Goal: Contribute content

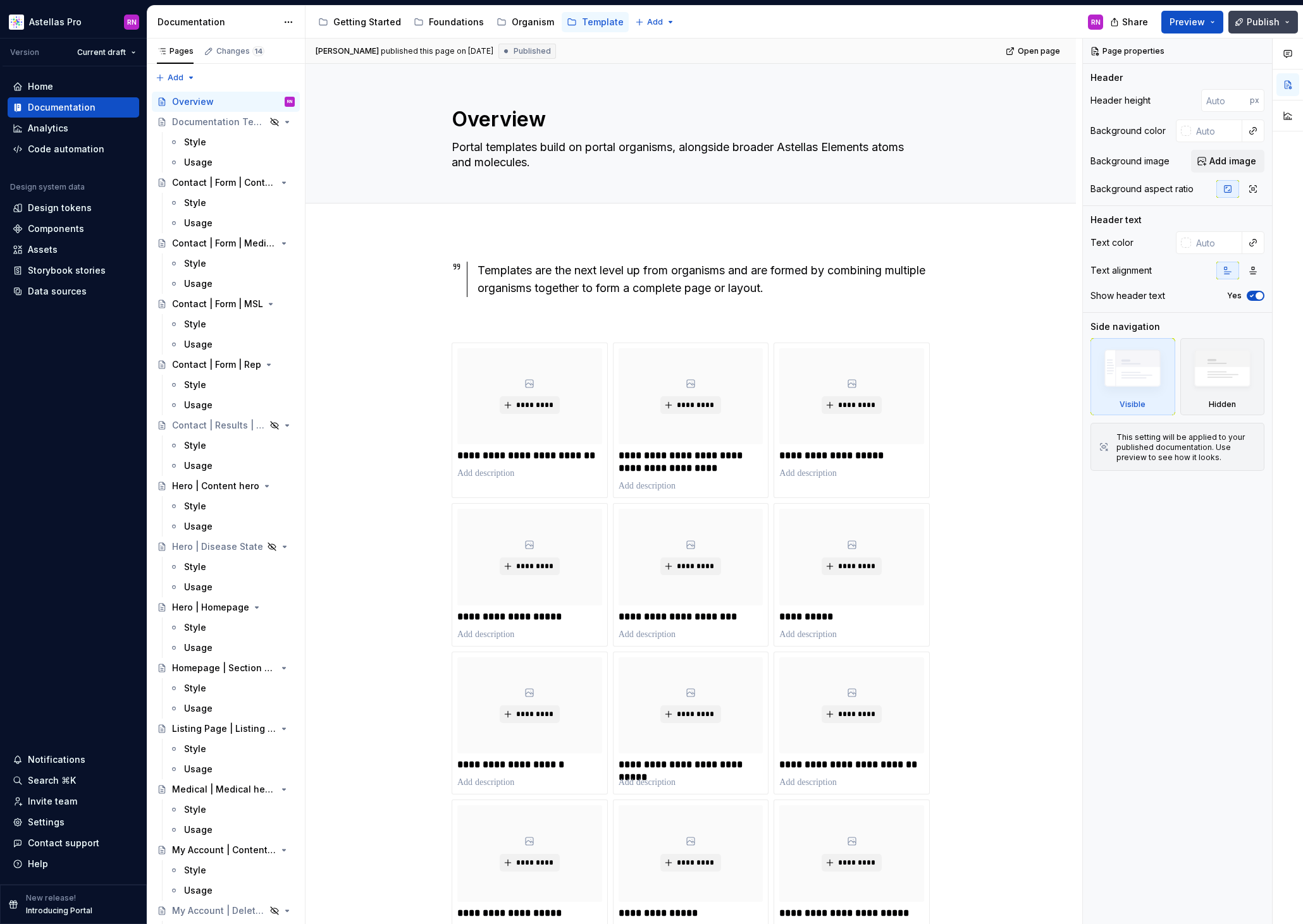
click at [1289, 24] on button "Publish" at bounding box center [1262, 22] width 69 height 23
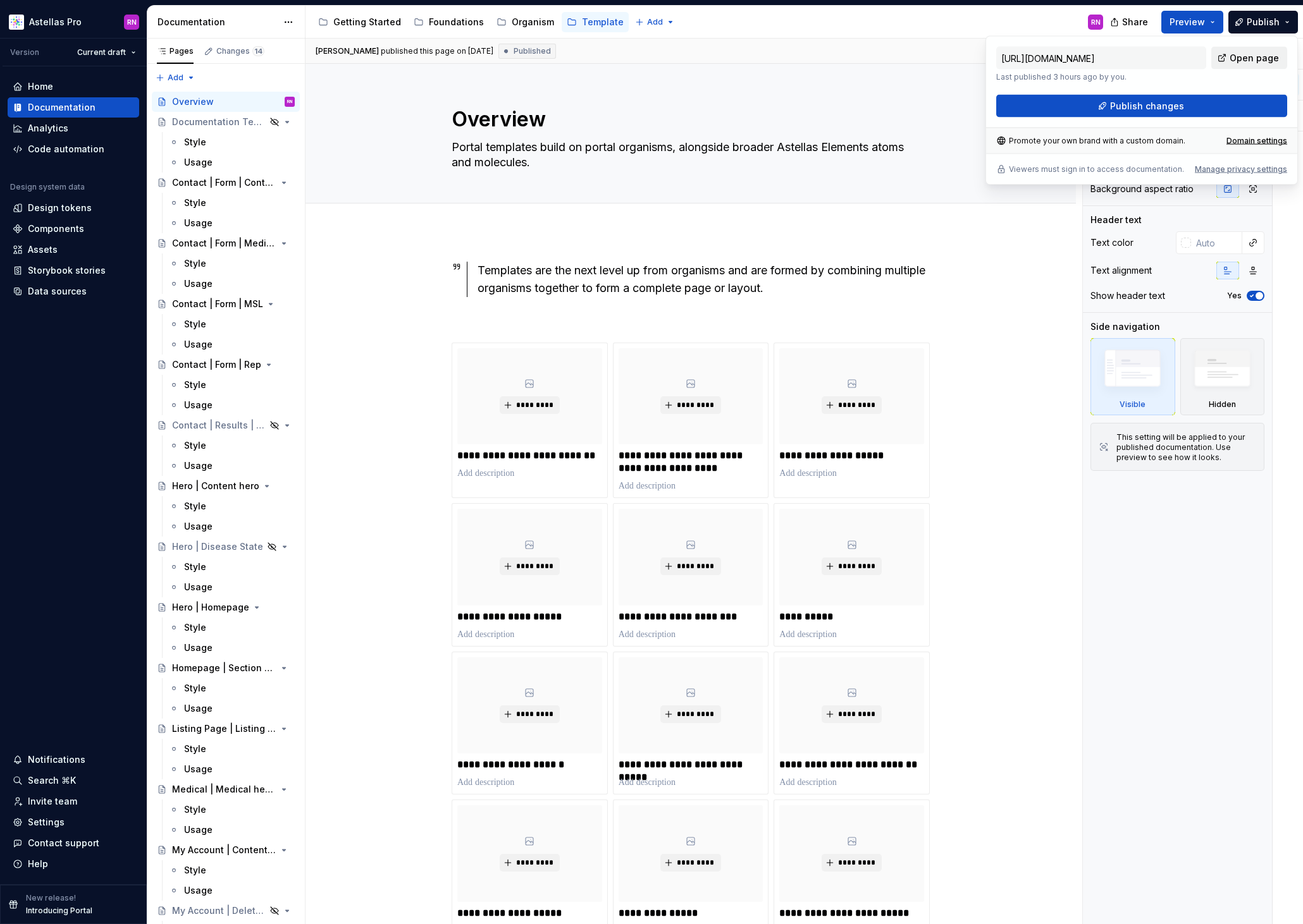
click at [1256, 55] on span "Open page" at bounding box center [1254, 59] width 49 height 13
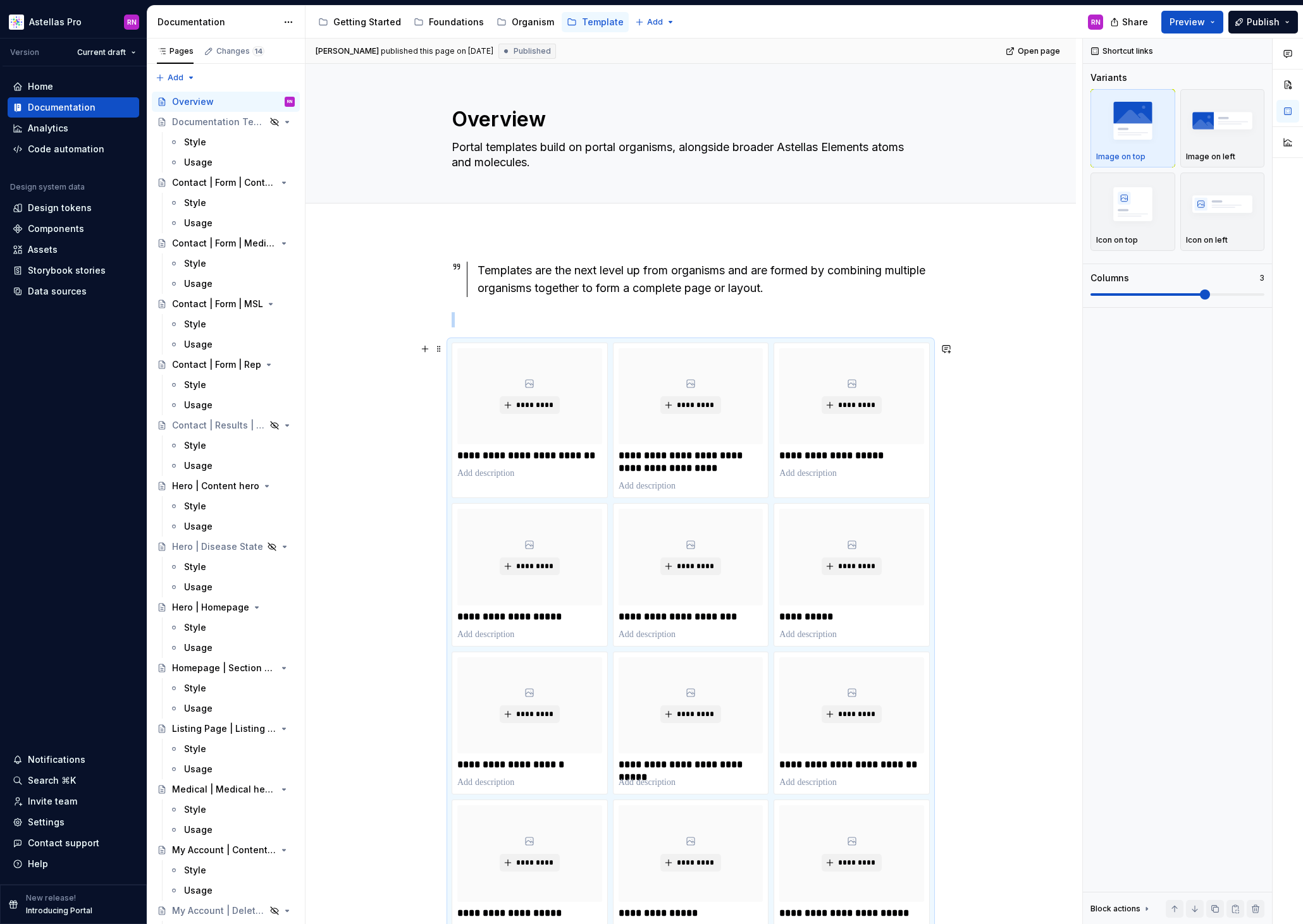
scroll to position [304, 0]
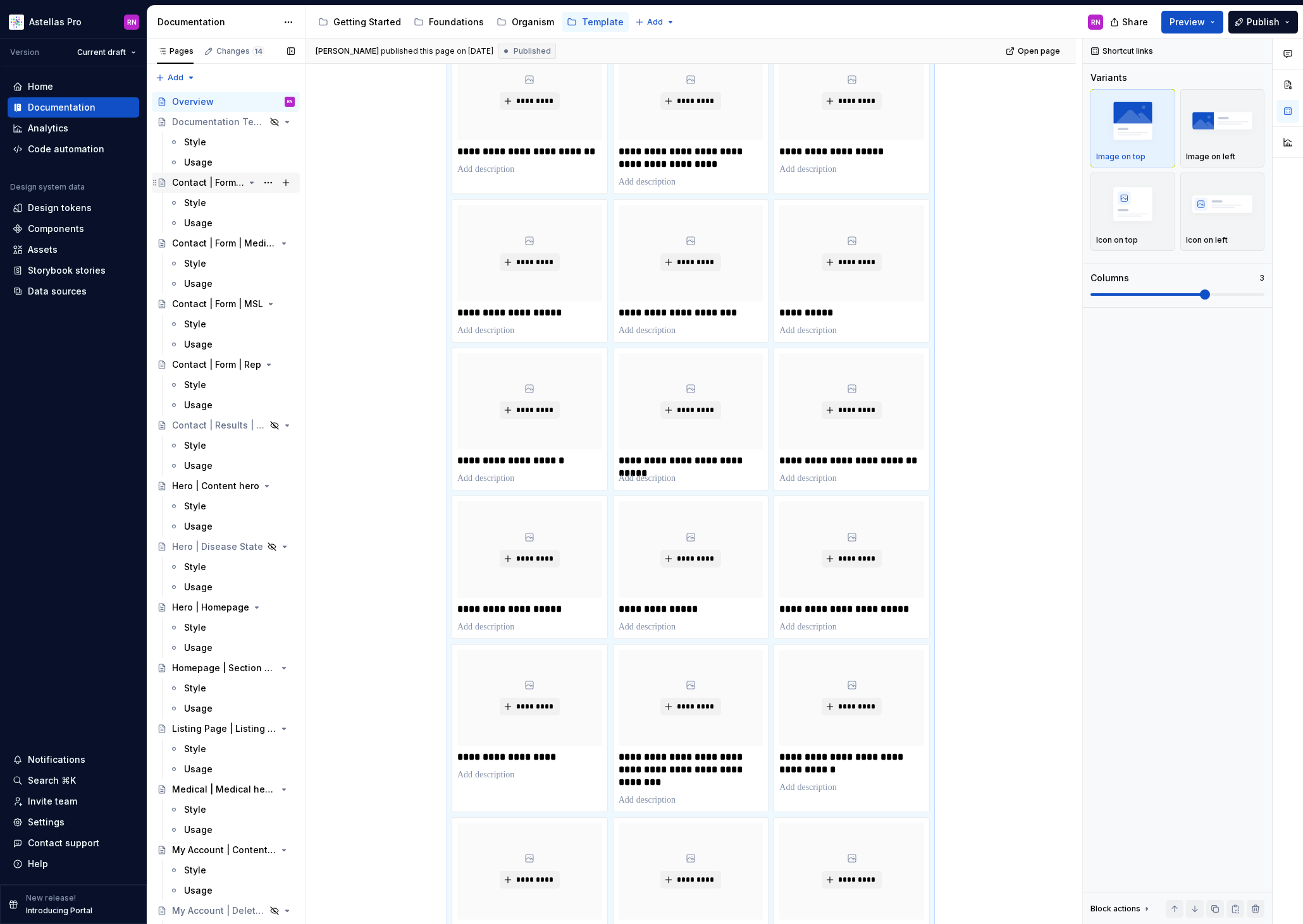
click at [219, 186] on div "Contact | Form | Contact us" at bounding box center [208, 183] width 72 height 13
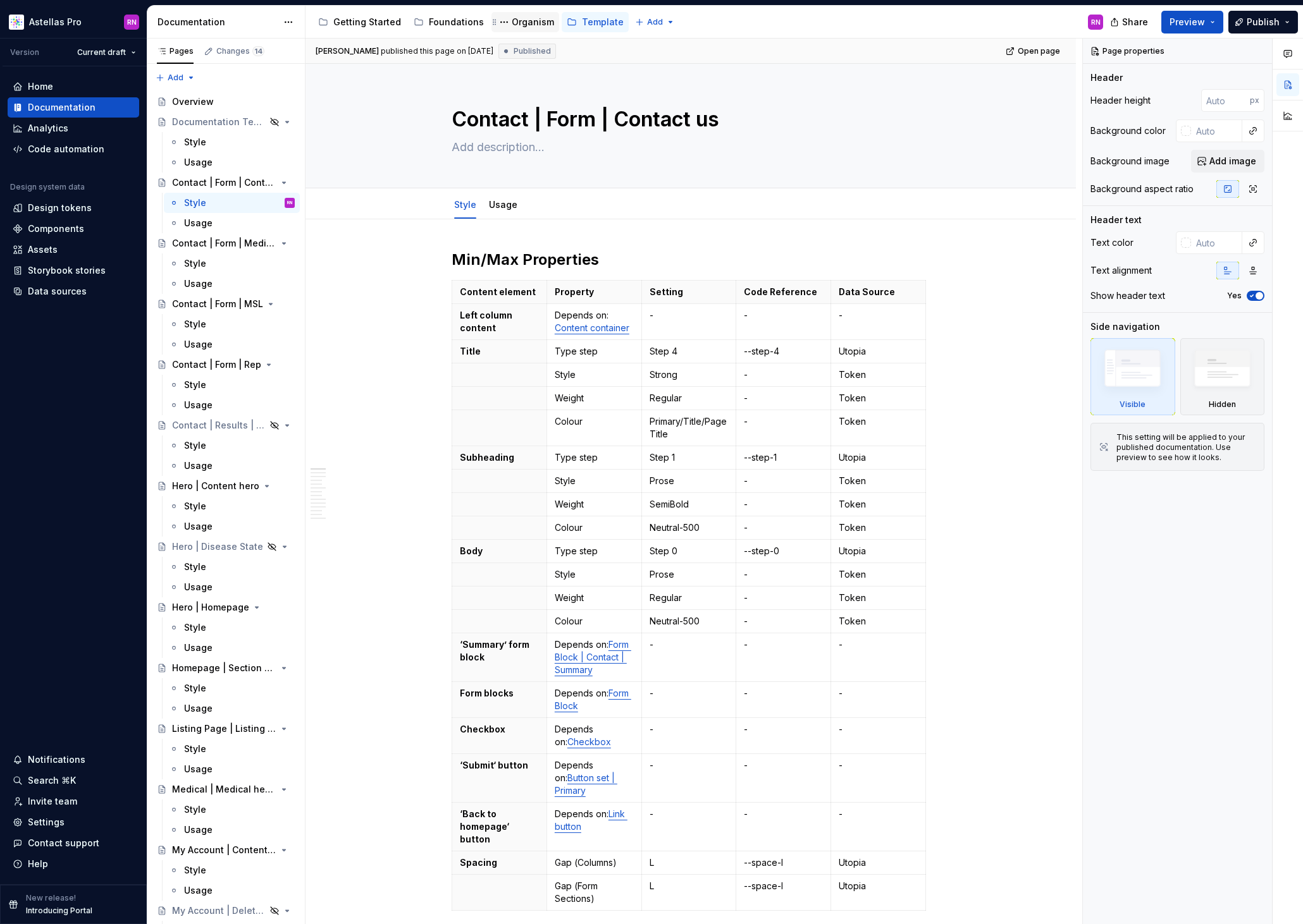
click at [527, 16] on div "Organism" at bounding box center [532, 22] width 42 height 13
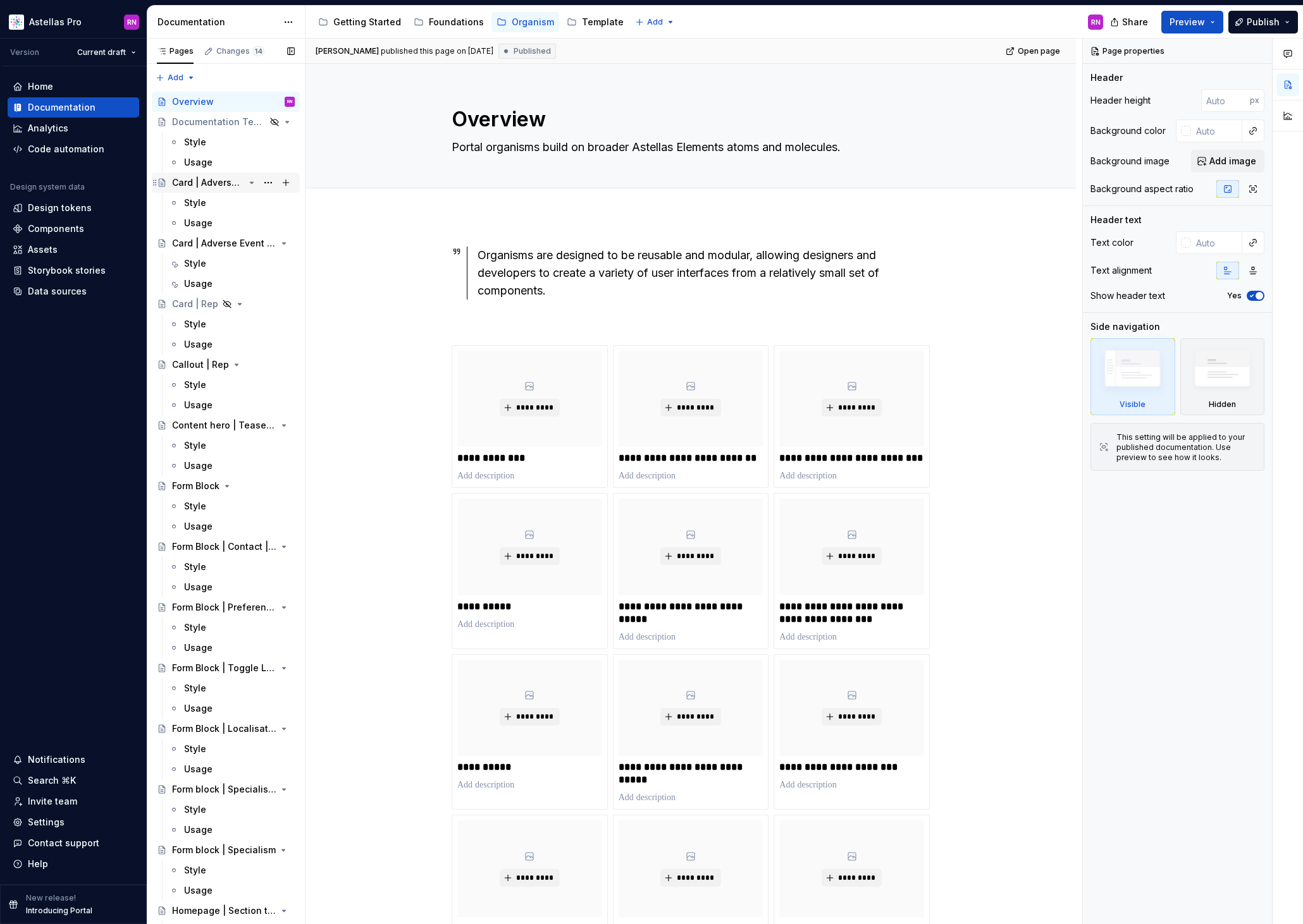
click at [201, 185] on div "Card | Adverse Event Reporting" at bounding box center [208, 183] width 72 height 13
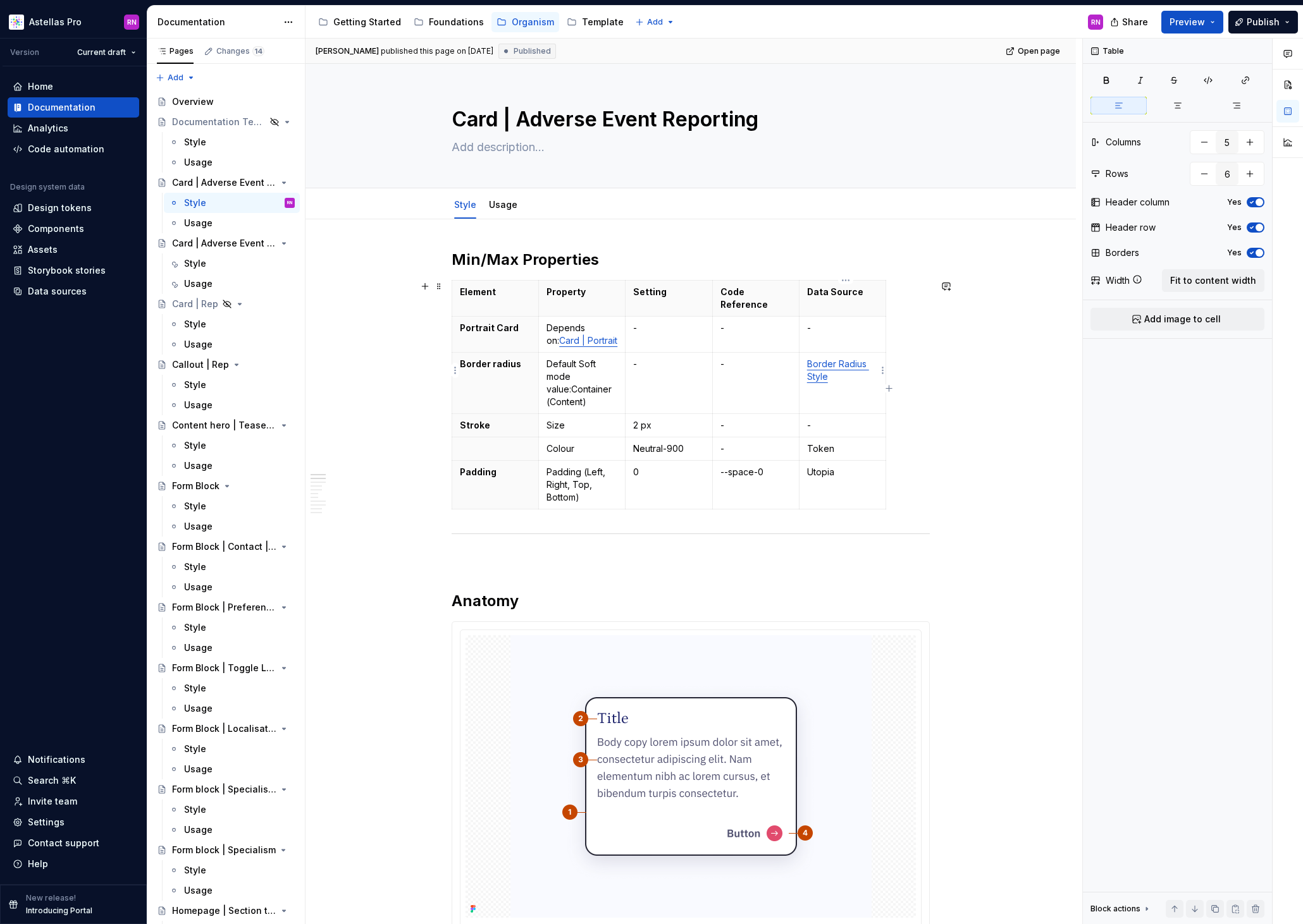
click at [829, 365] on p "Border Radius Style" at bounding box center [842, 370] width 71 height 25
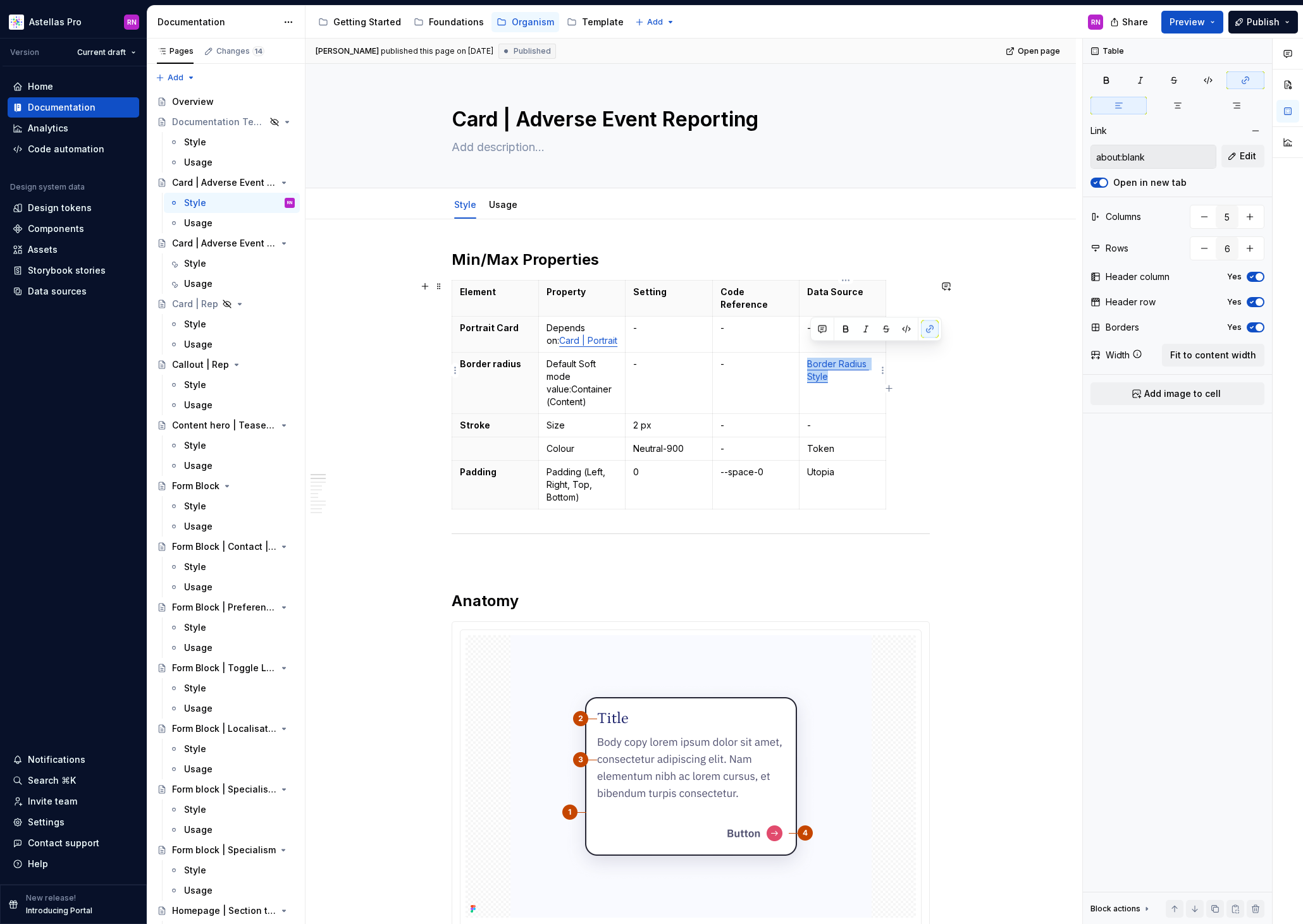
drag, startPoint x: 834, startPoint y: 367, endPoint x: 809, endPoint y: 353, distance: 28.7
click at [809, 353] on td "Border Radius Style" at bounding box center [842, 383] width 86 height 61
type textarea "*"
click at [1242, 163] on button "Edit" at bounding box center [1243, 156] width 43 height 23
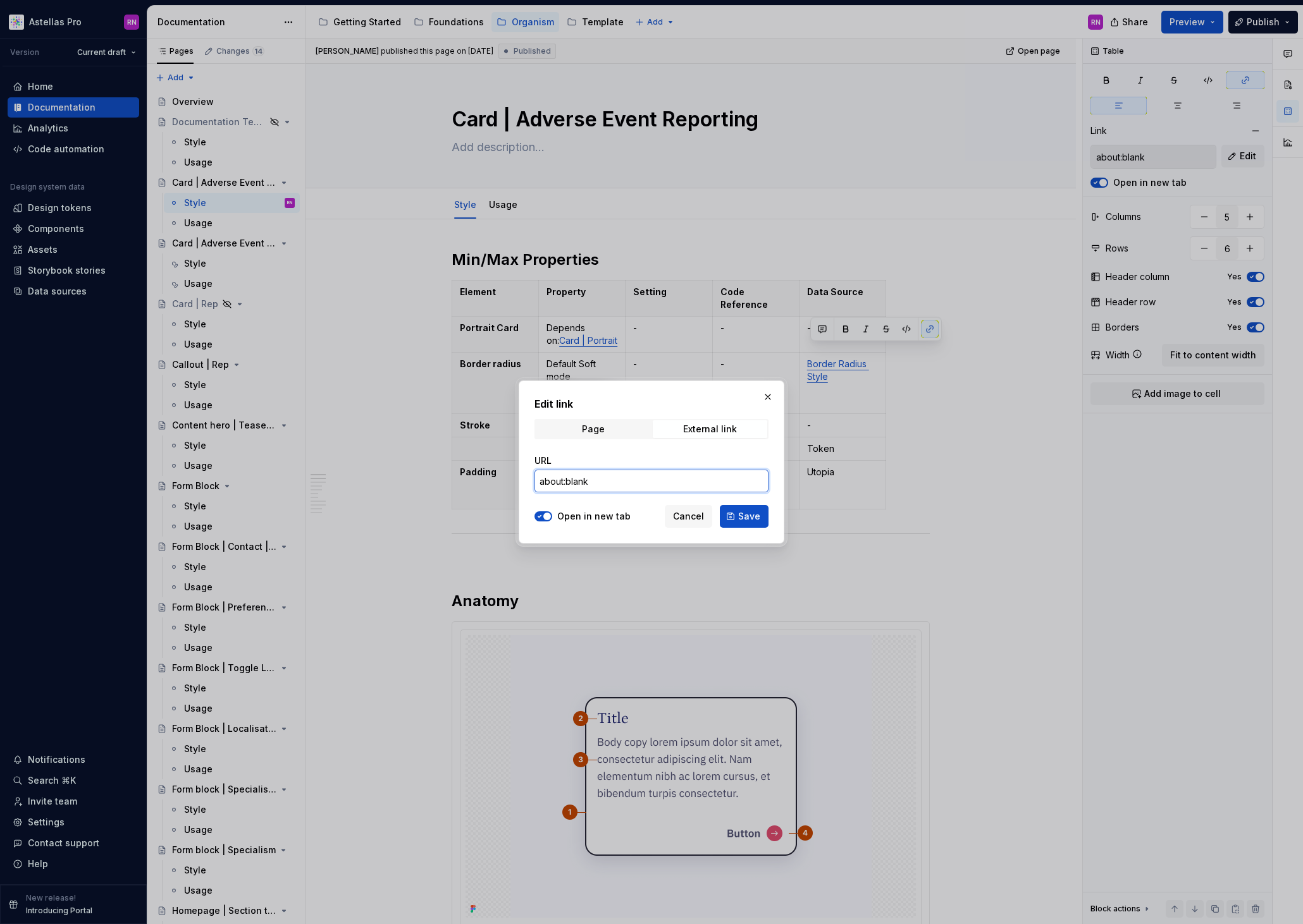
drag, startPoint x: 596, startPoint y: 482, endPoint x: 524, endPoint y: 479, distance: 72.1
click at [524, 479] on div "Edit link Page External link URL about:blank Open in new tab Cancel Save" at bounding box center [652, 462] width 266 height 163
paste input "[URL][DOMAIN_NAME]"
type input "[URL][DOMAIN_NAME]"
drag, startPoint x: 499, startPoint y: 473, endPoint x: 454, endPoint y: 469, distance: 45.2
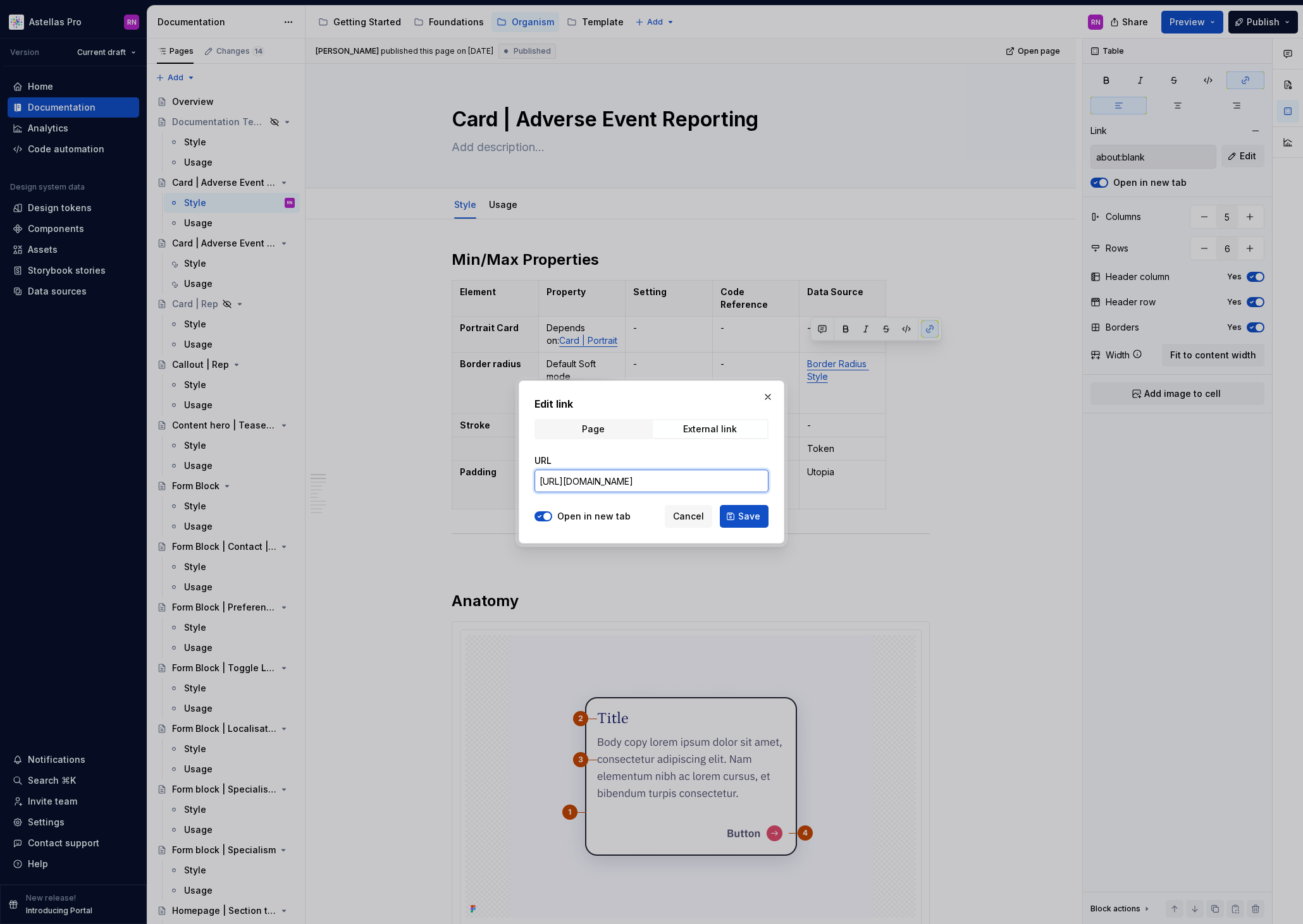
click at [454, 469] on div "Edit link Page External link URL [URL][DOMAIN_NAME] Open in new tab Cancel Save" at bounding box center [652, 462] width 1303 height 924
click at [749, 519] on span "Save" at bounding box center [749, 516] width 22 height 13
type input "[URL][DOMAIN_NAME]"
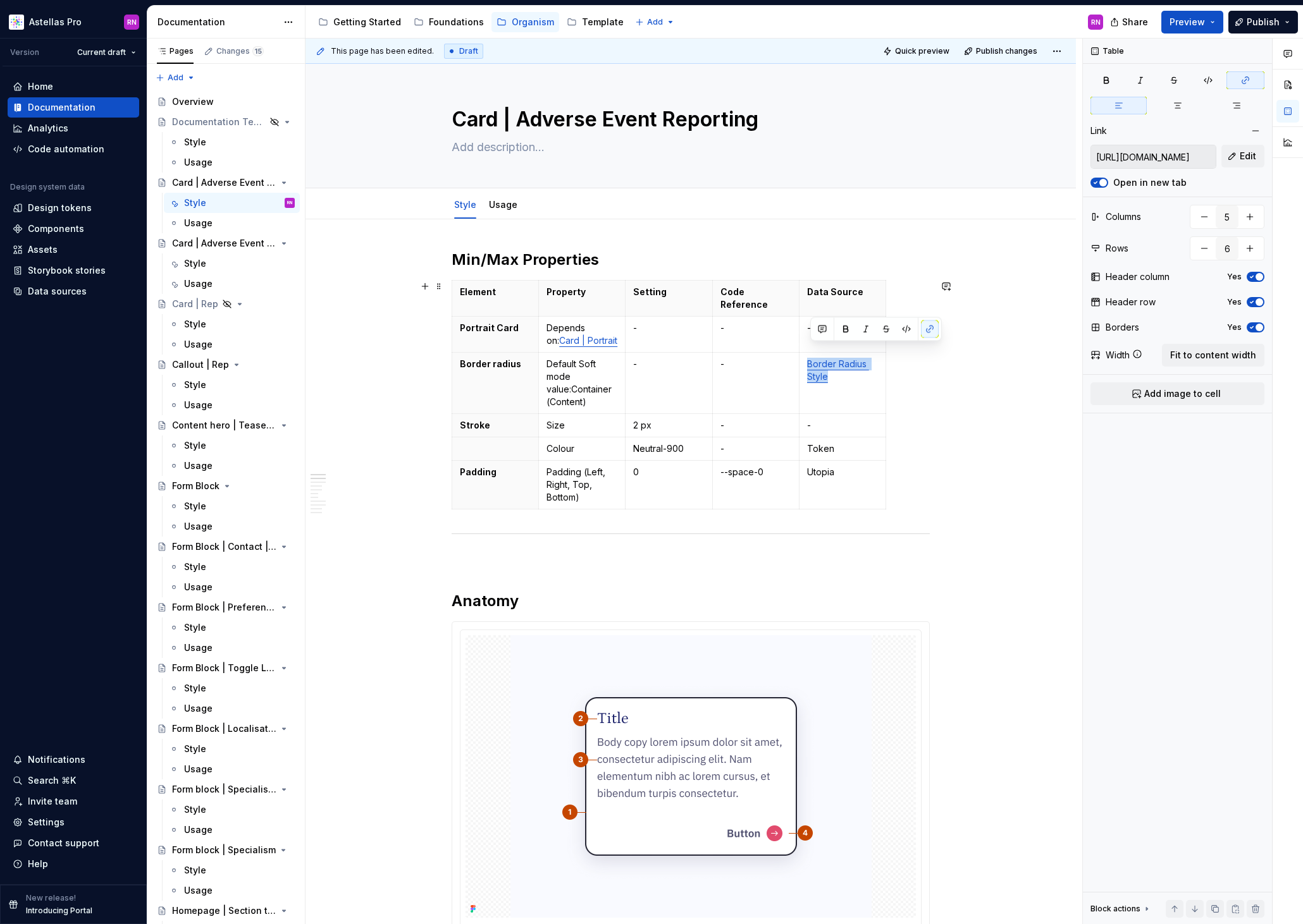
click at [916, 486] on div "Element Property Setting Code Reference Data Source Portrait Card Depends on: C…" at bounding box center [690, 397] width 478 height 234
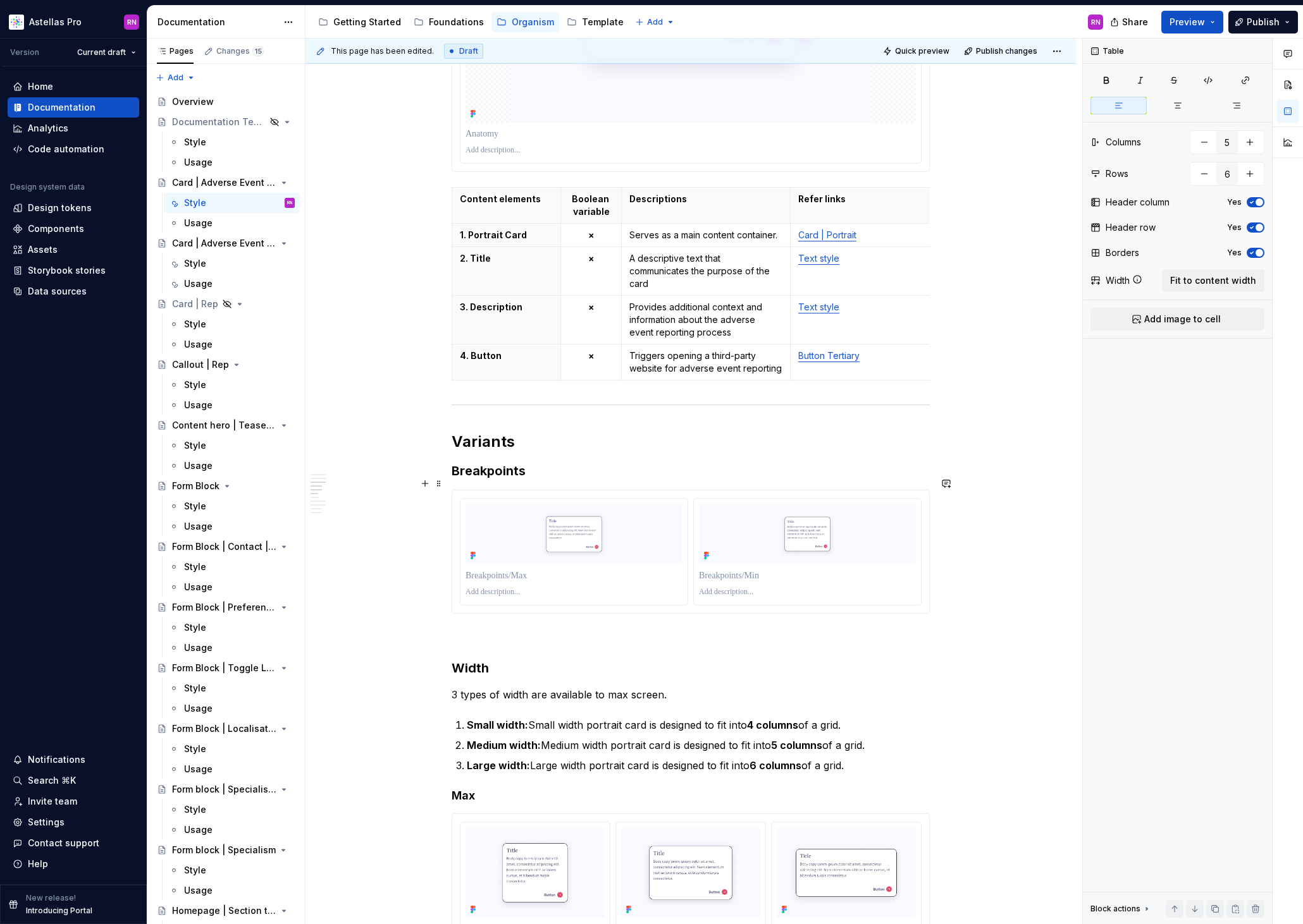
scroll to position [803, 0]
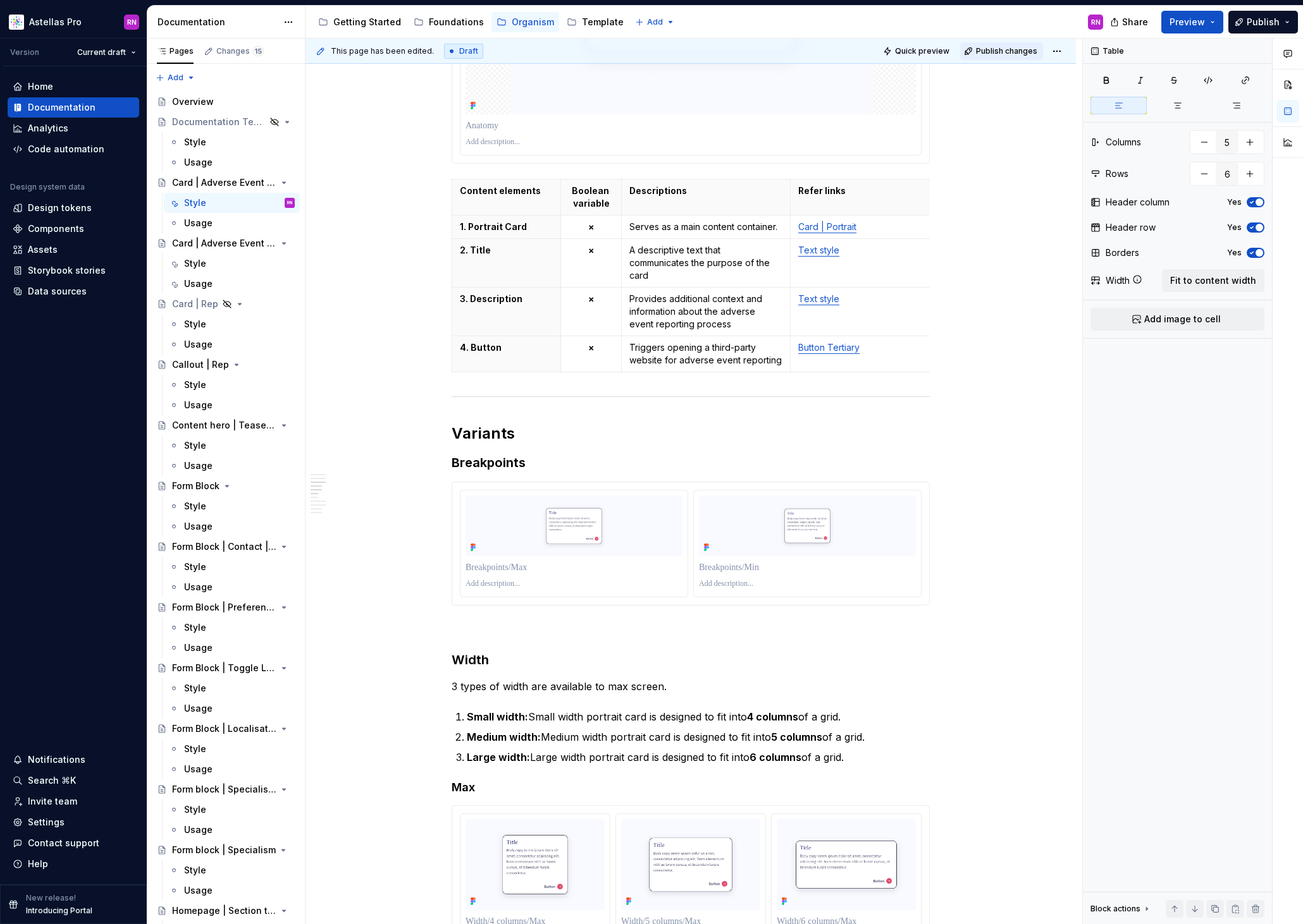
click at [1017, 50] on span "Publish changes" at bounding box center [1007, 51] width 61 height 10
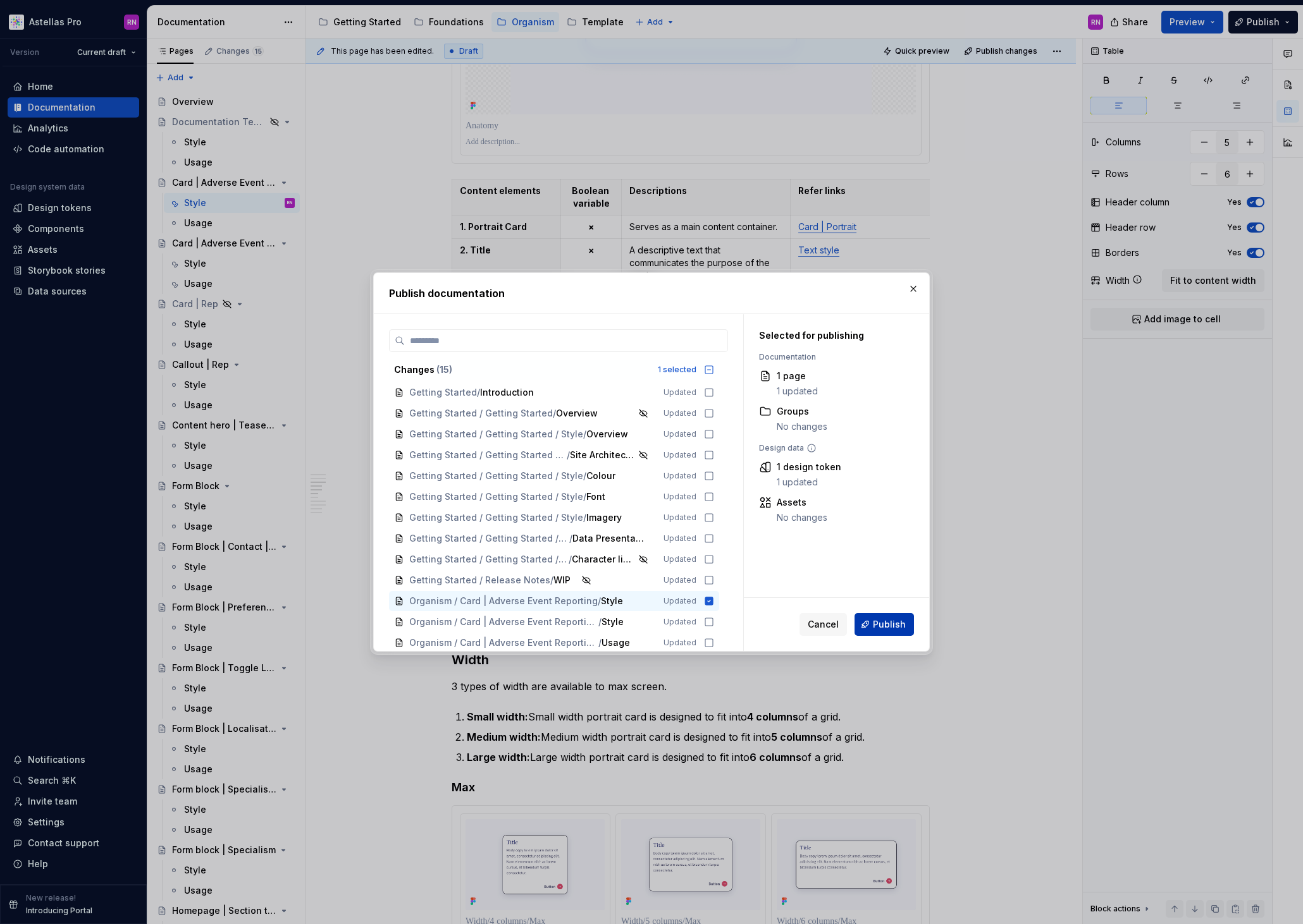
click at [893, 624] on span "Publish" at bounding box center [889, 625] width 33 height 13
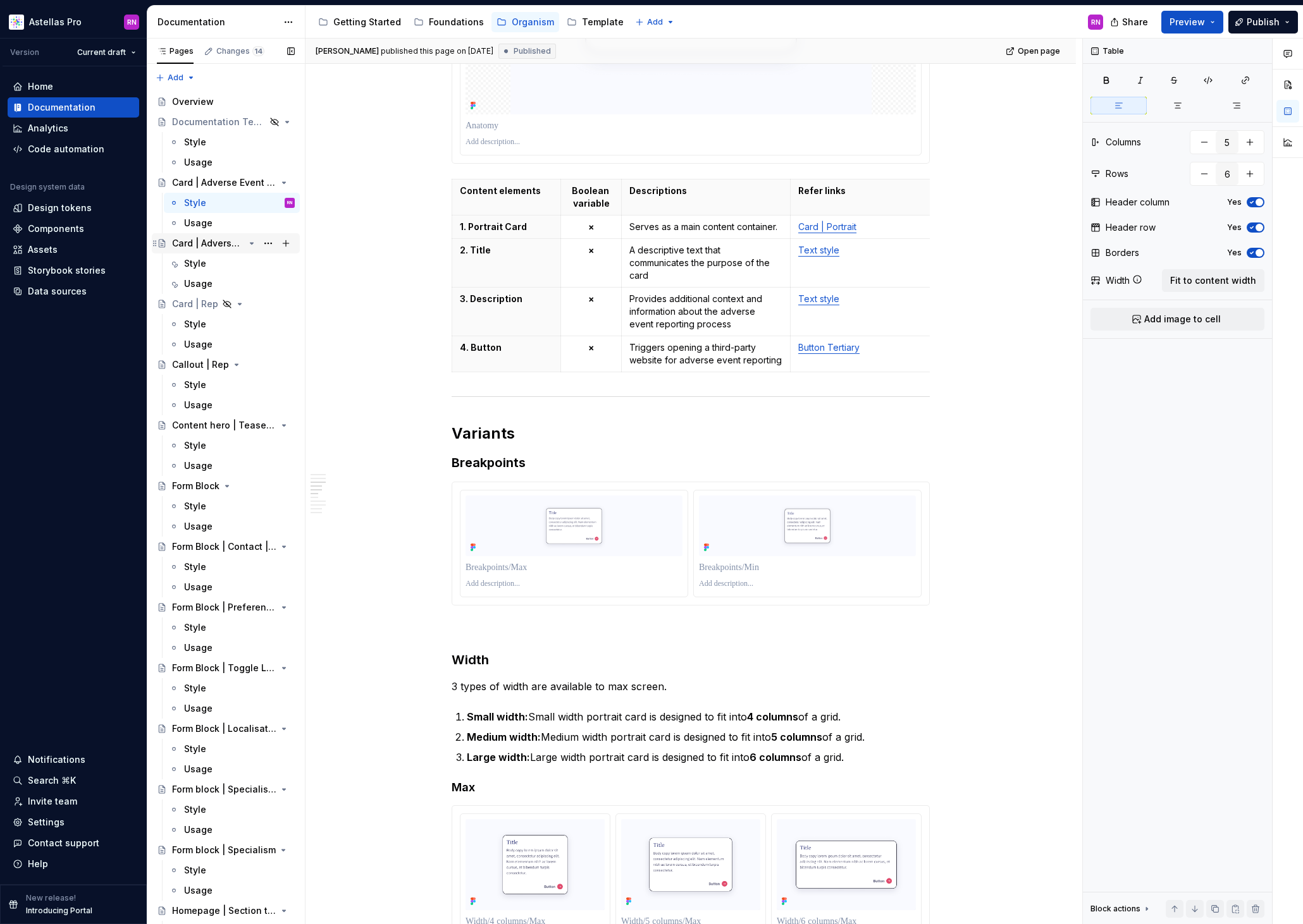
click at [219, 240] on div "Card | Adverse Event Reporting | Full-width" at bounding box center [208, 243] width 72 height 13
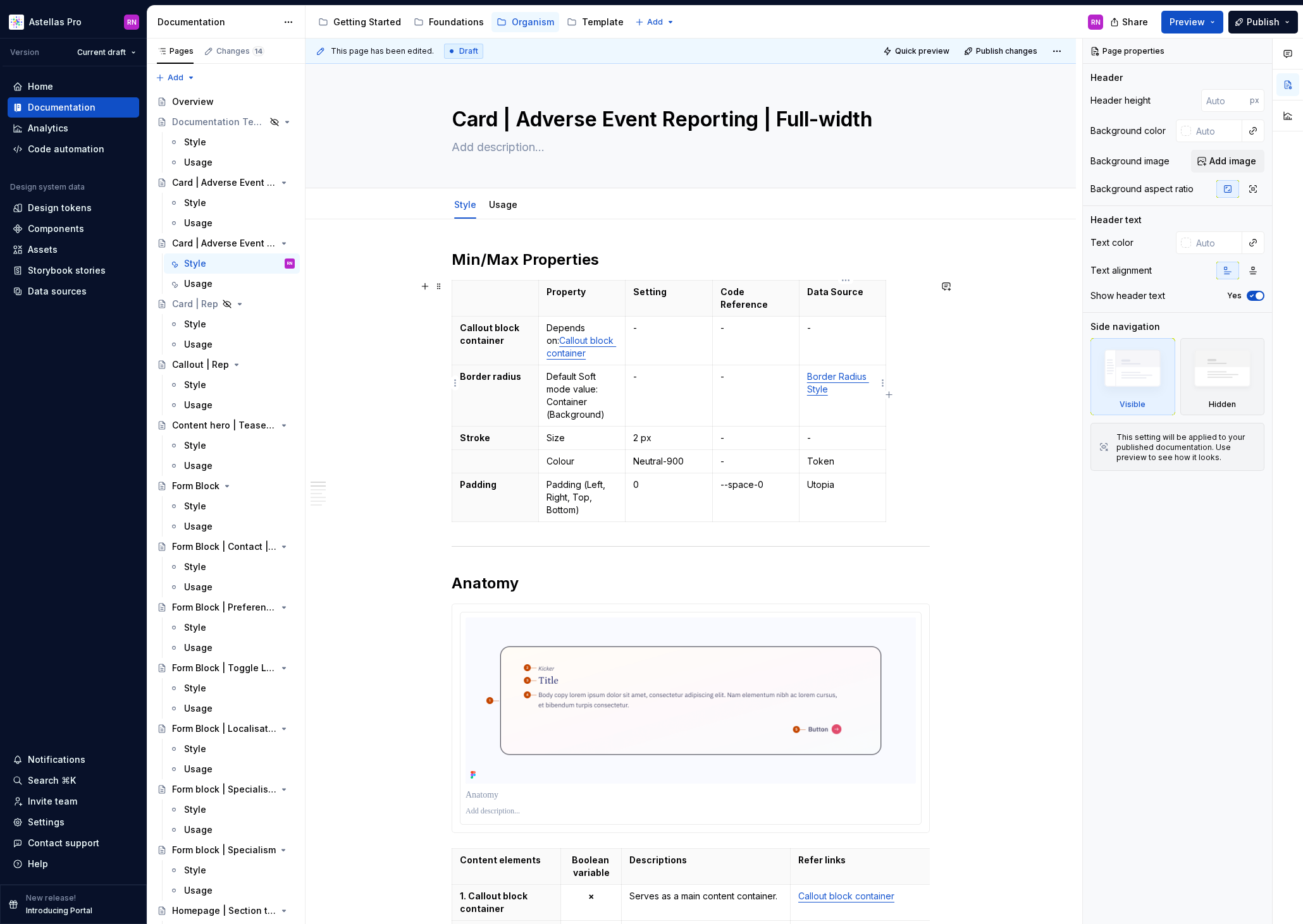
type textarea "*"
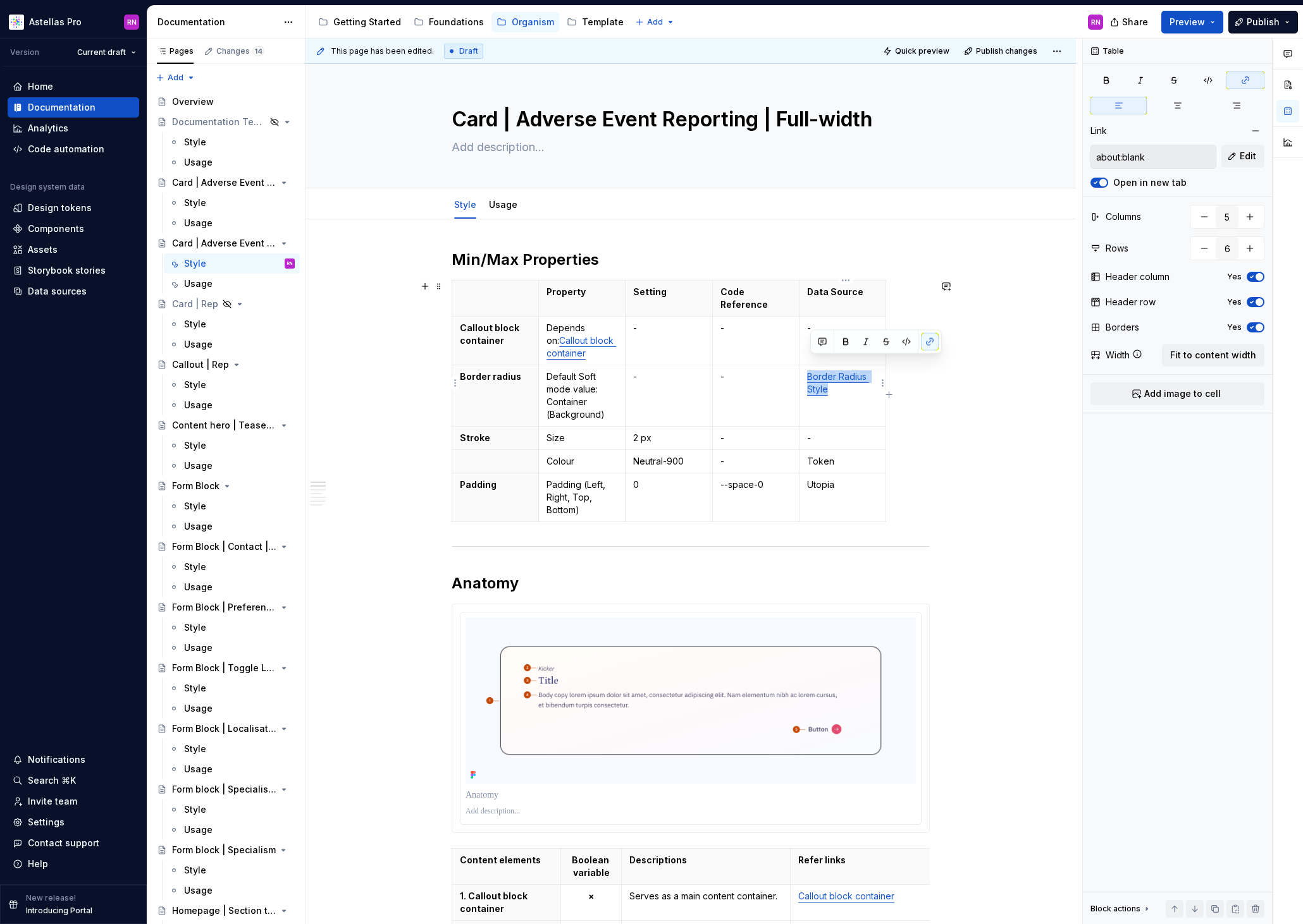
drag, startPoint x: 832, startPoint y: 378, endPoint x: 810, endPoint y: 367, distance: 24.6
click at [810, 371] on p "Border Radius Style" at bounding box center [842, 383] width 71 height 25
click at [1244, 163] on button "Edit" at bounding box center [1243, 156] width 43 height 23
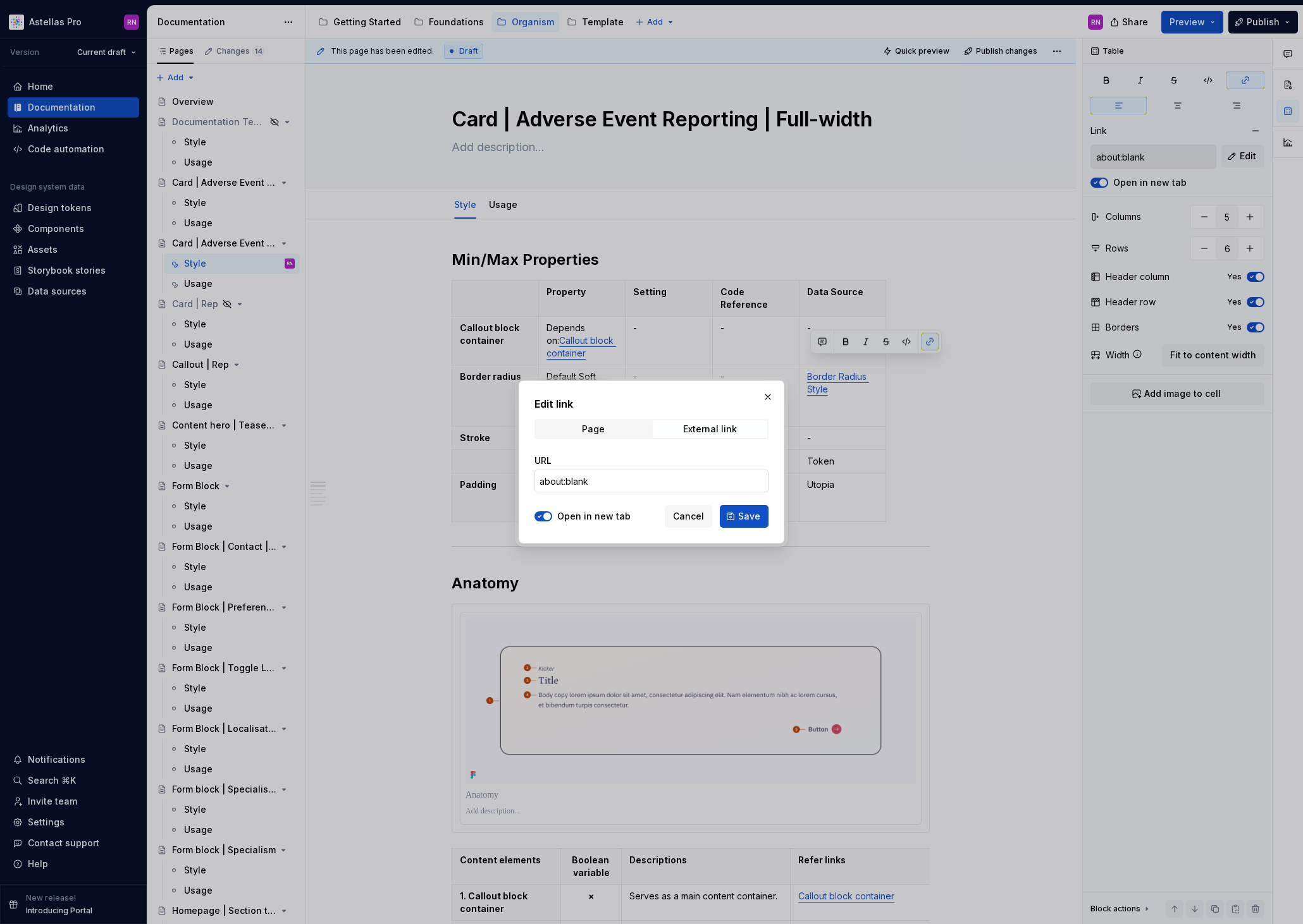
click at [639, 478] on input "about:blank" at bounding box center [652, 481] width 234 height 23
paste input "[URL][DOMAIN_NAME]"
type input "[URL][DOMAIN_NAME]"
click at [753, 517] on span "Save" at bounding box center [749, 516] width 22 height 13
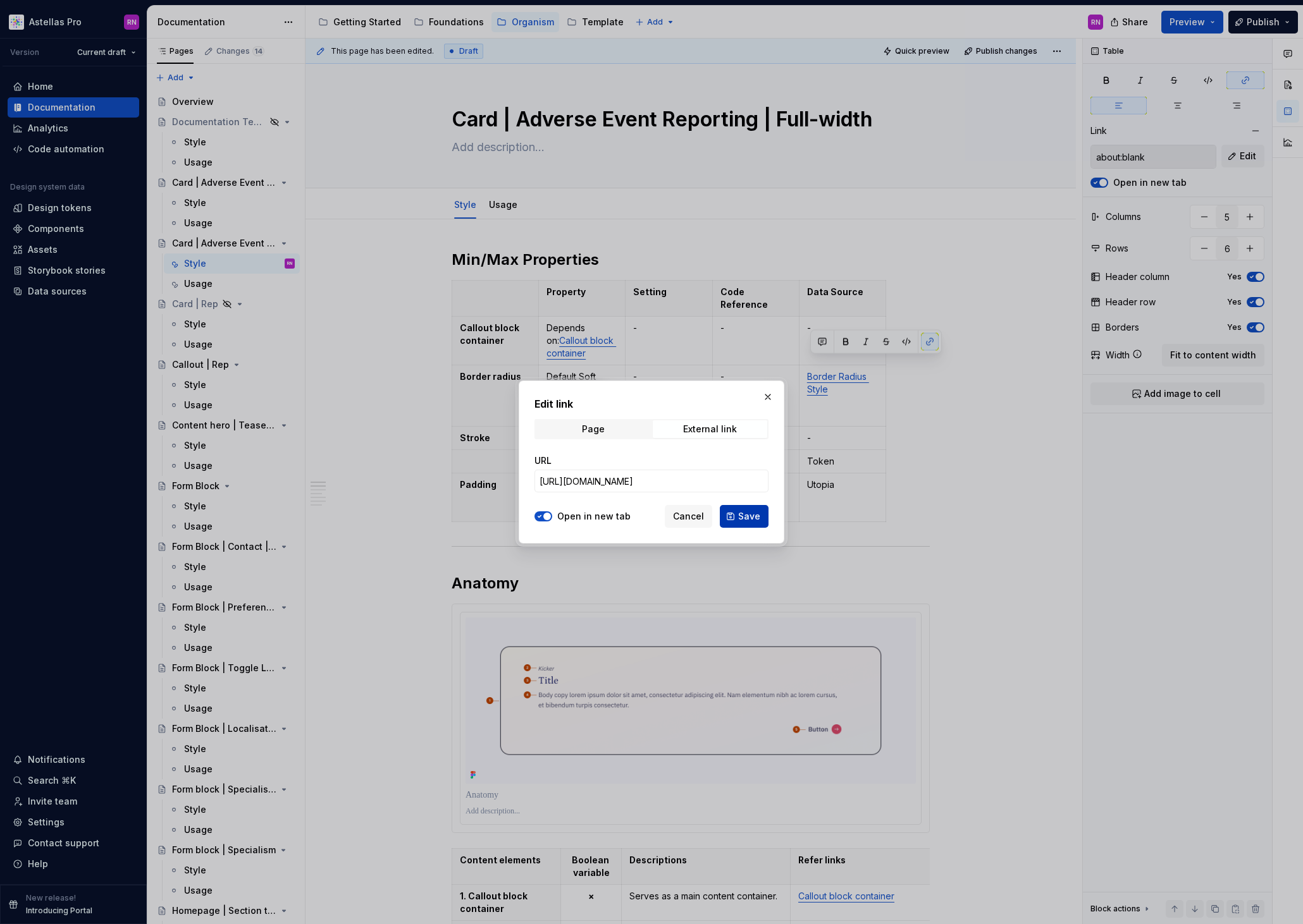
type input "[URL][DOMAIN_NAME]"
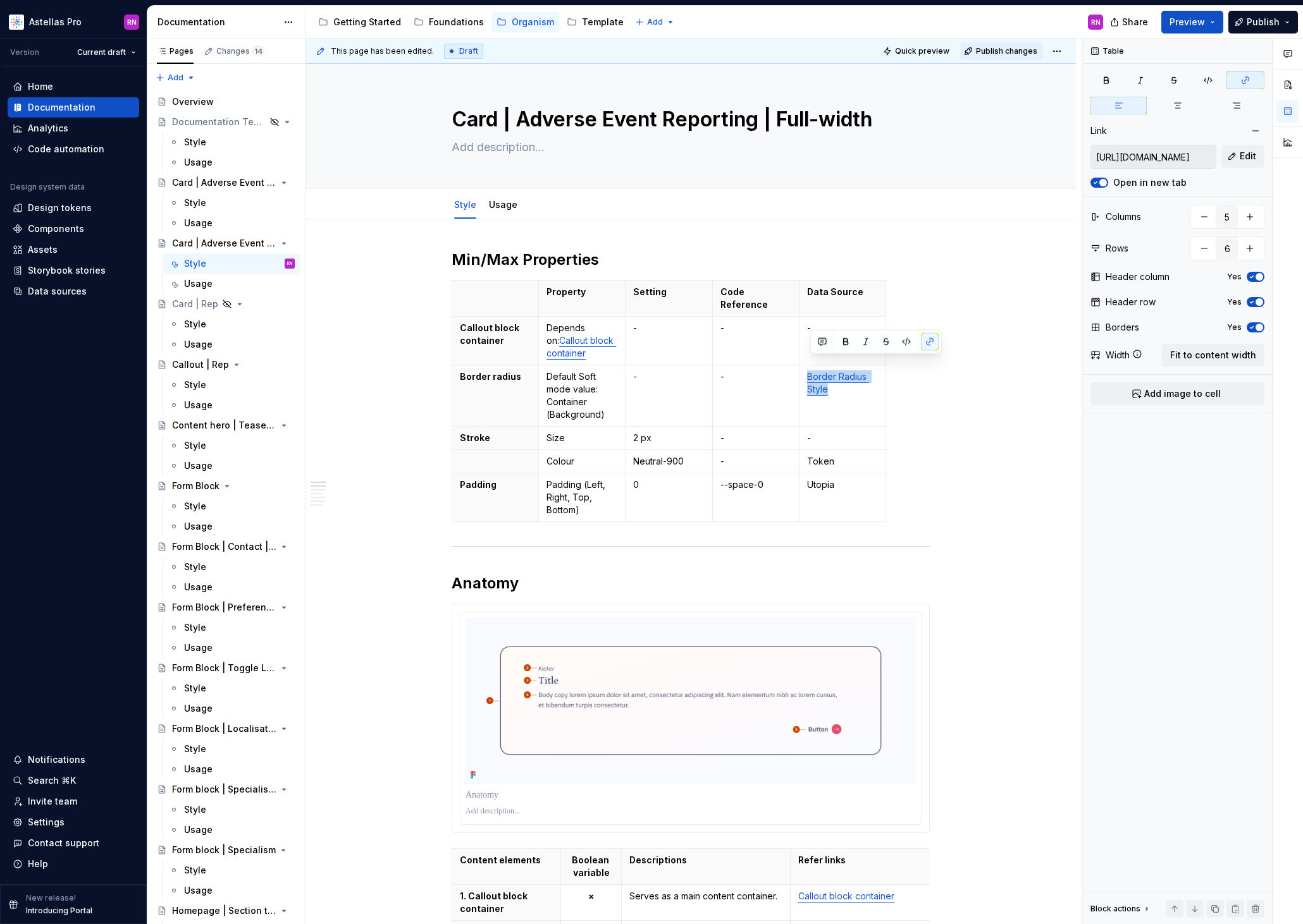
click at [1014, 49] on span "Publish changes" at bounding box center [1007, 51] width 61 height 10
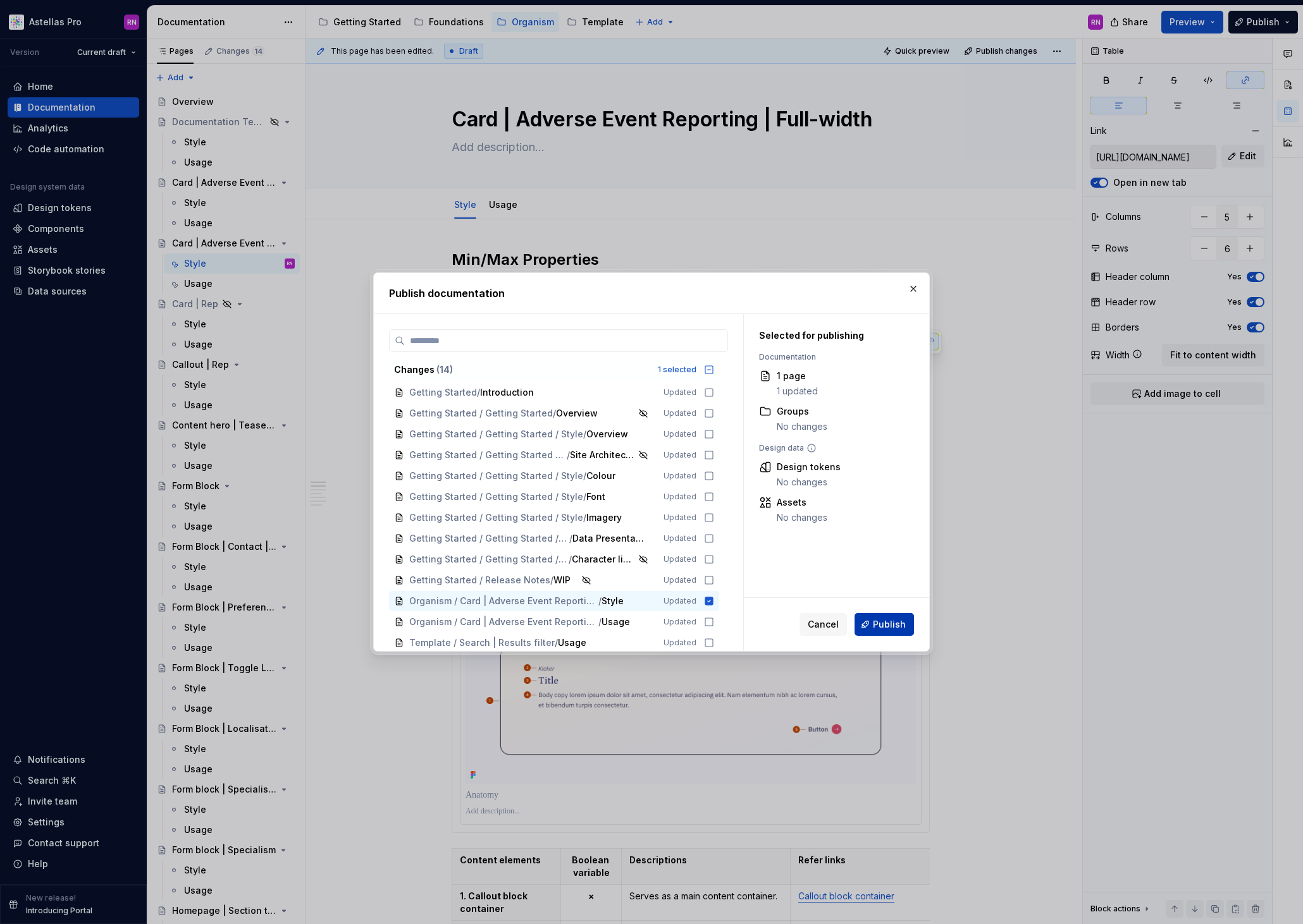
click at [897, 618] on button "Publish" at bounding box center [884, 625] width 59 height 23
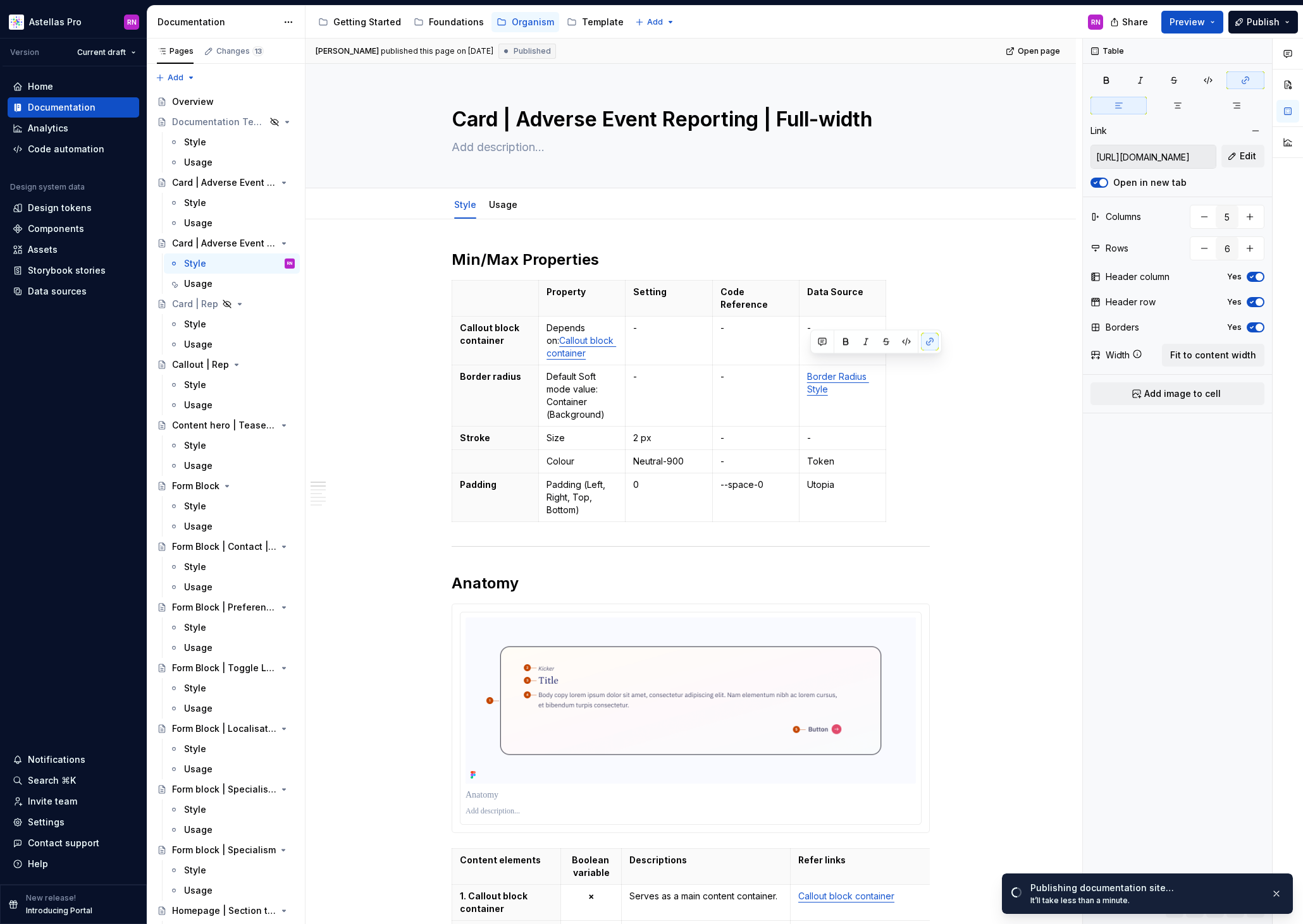
type textarea "*"
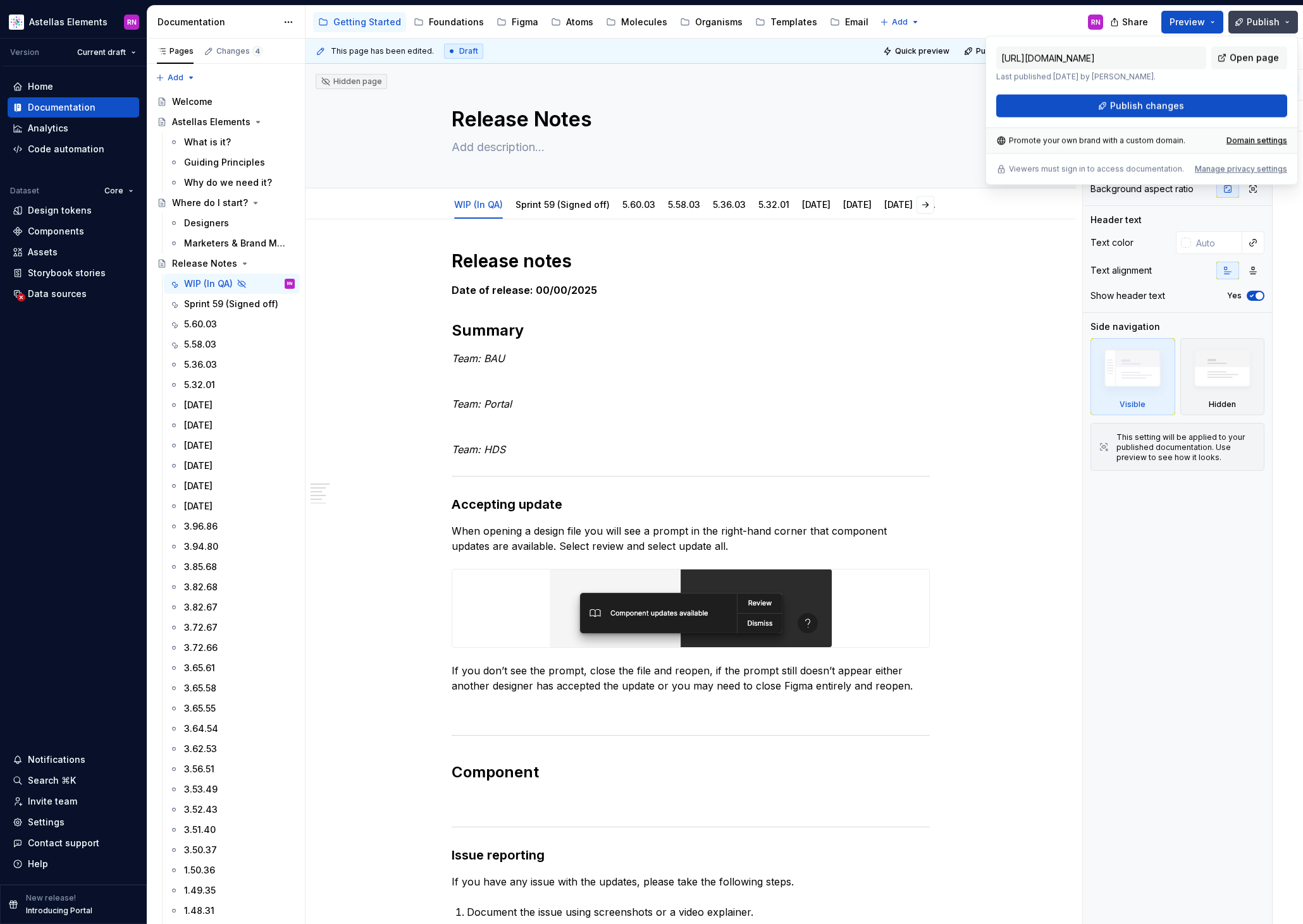
click at [1289, 24] on button "Publish" at bounding box center [1262, 22] width 69 height 23
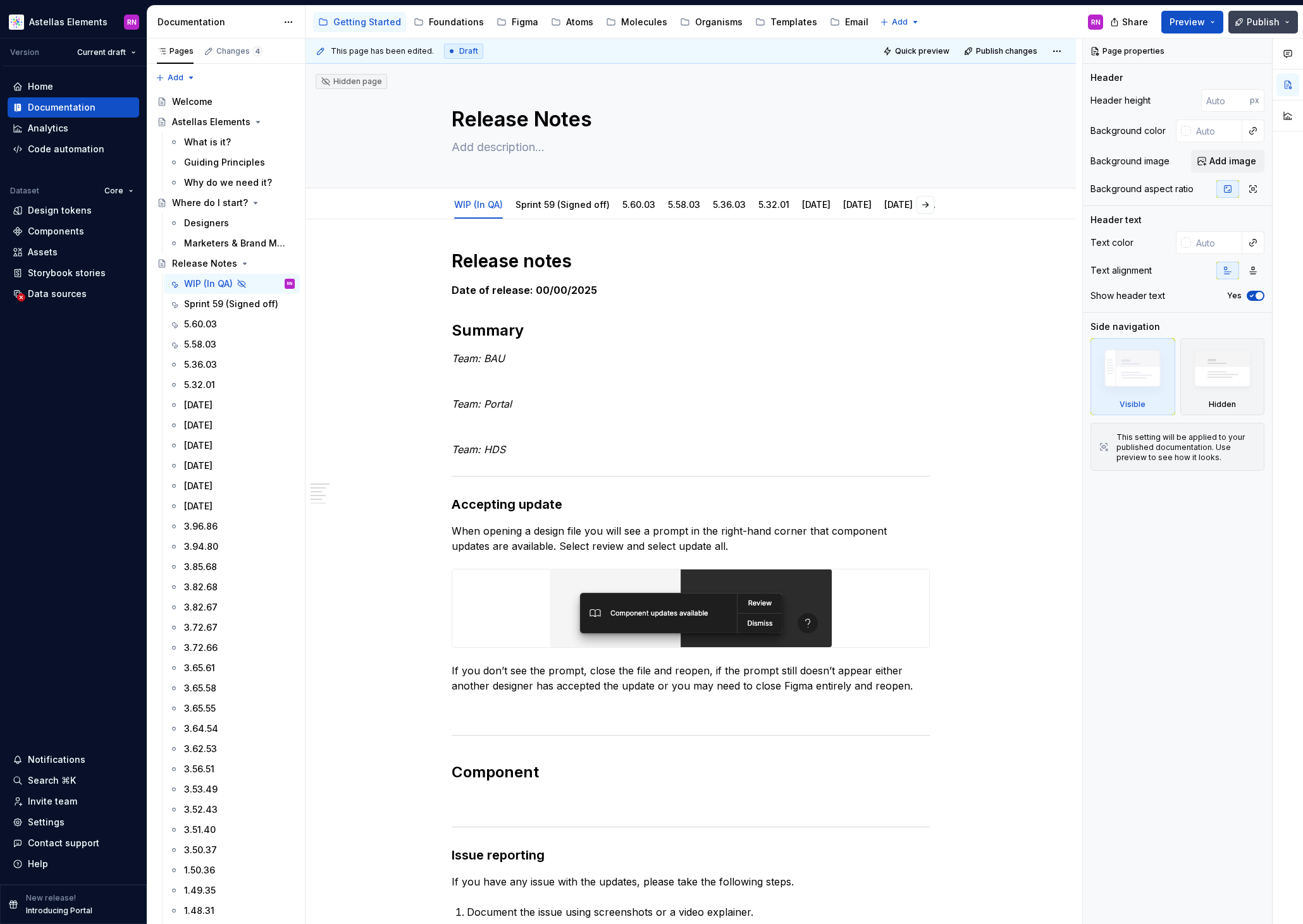
click at [1282, 25] on button "Publish" at bounding box center [1262, 22] width 69 height 23
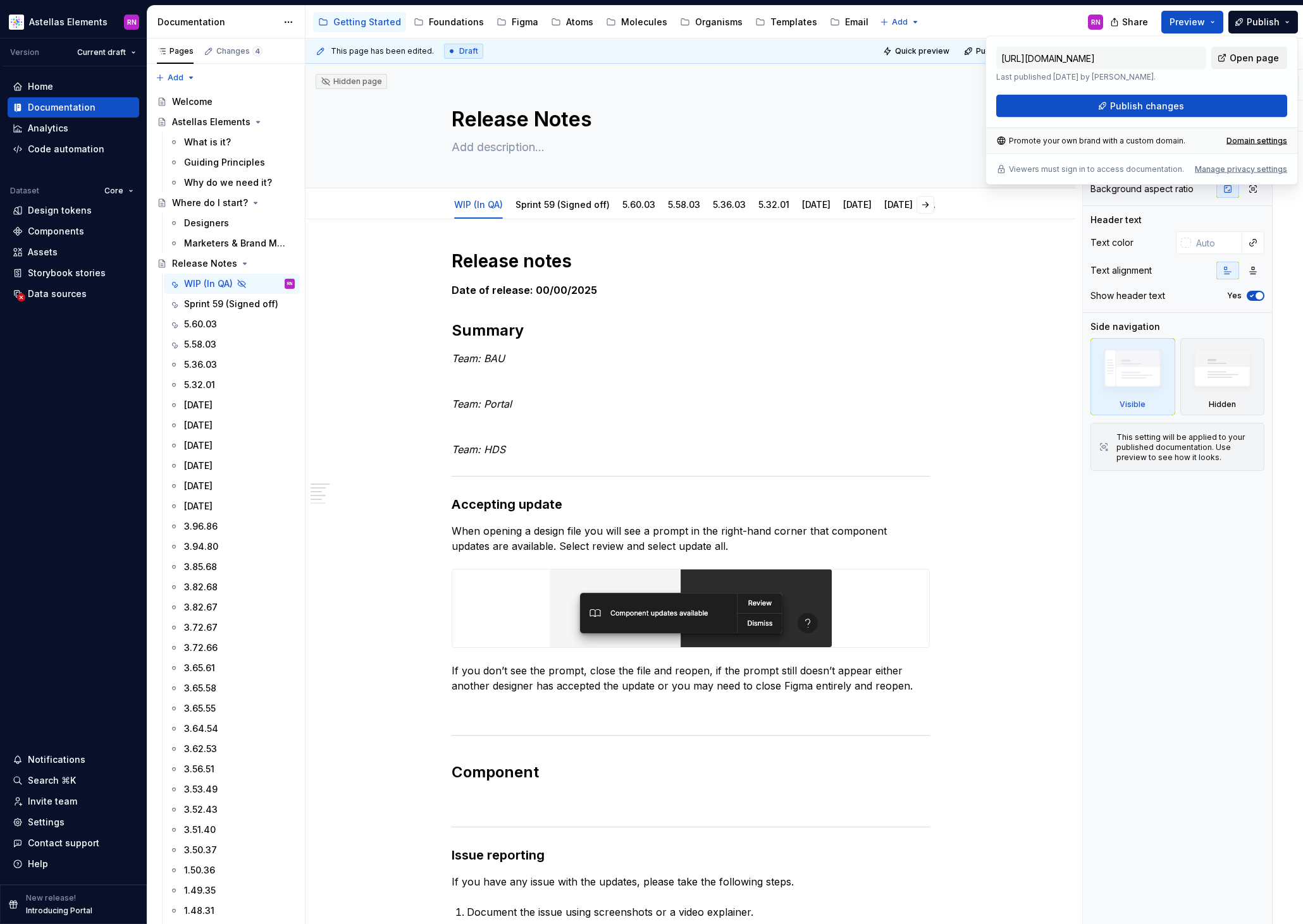
click at [1273, 55] on span "Open page" at bounding box center [1254, 59] width 49 height 13
type textarea "*"
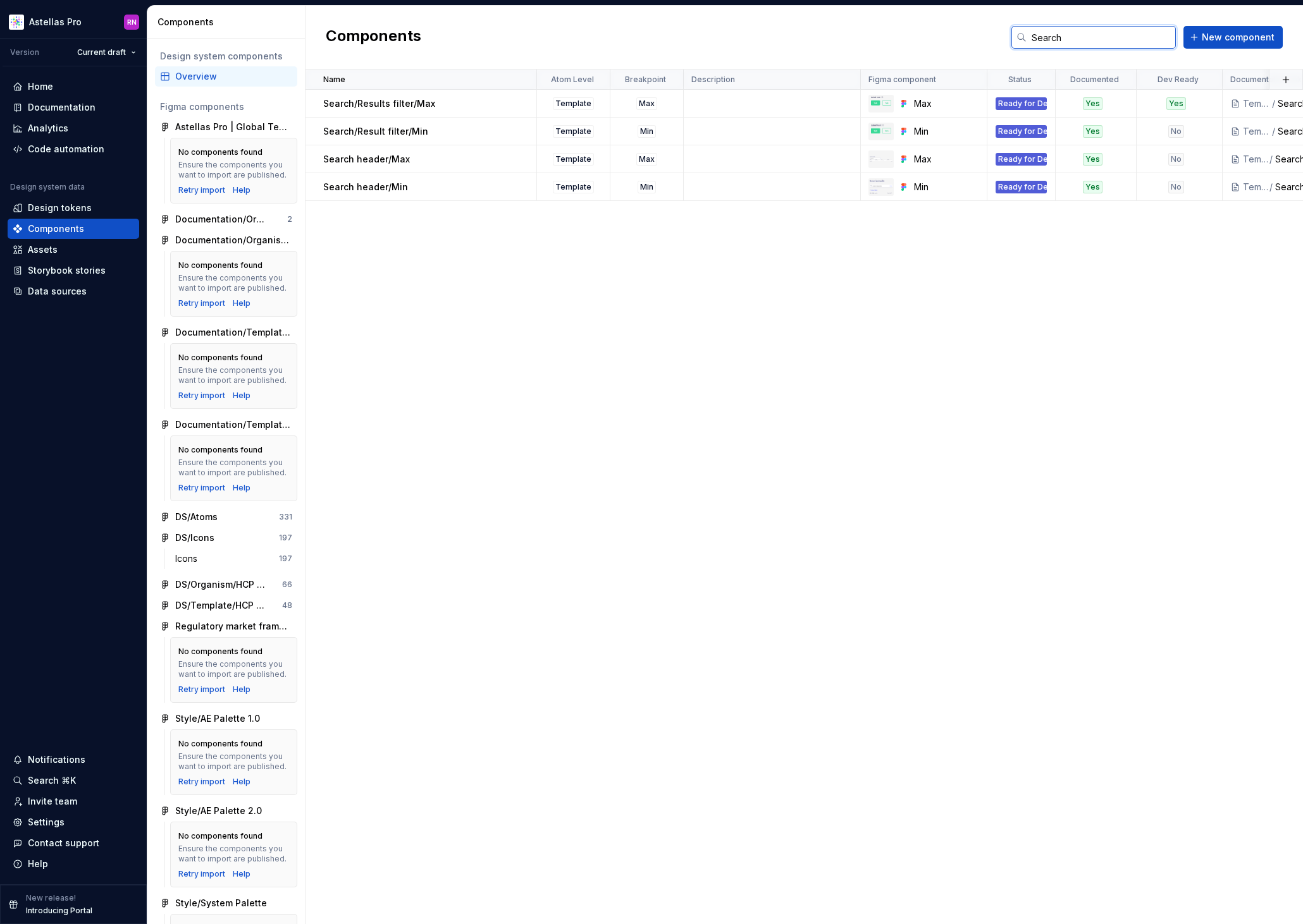
drag, startPoint x: 1092, startPoint y: 38, endPoint x: 830, endPoint y: 40, distance: 262.0
click at [830, 40] on div "Components Search New component" at bounding box center [804, 37] width 997 height 64
